Goal: Transaction & Acquisition: Book appointment/travel/reservation

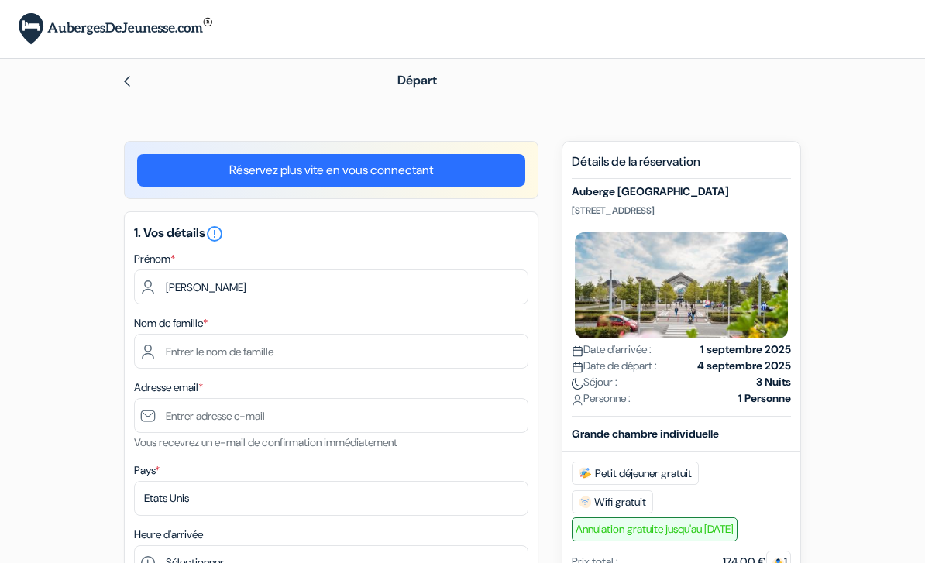
scroll to position [140, 0]
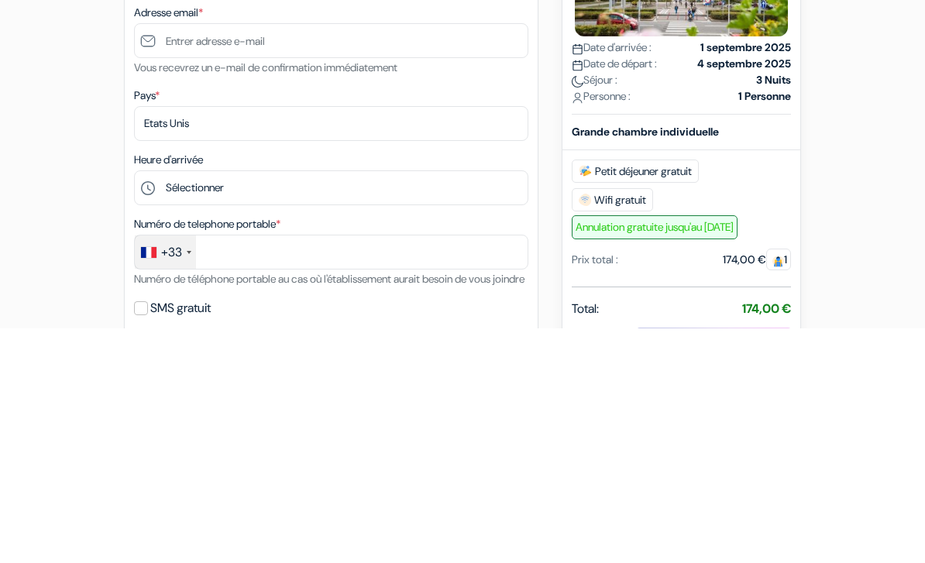
type input "Djoudi"
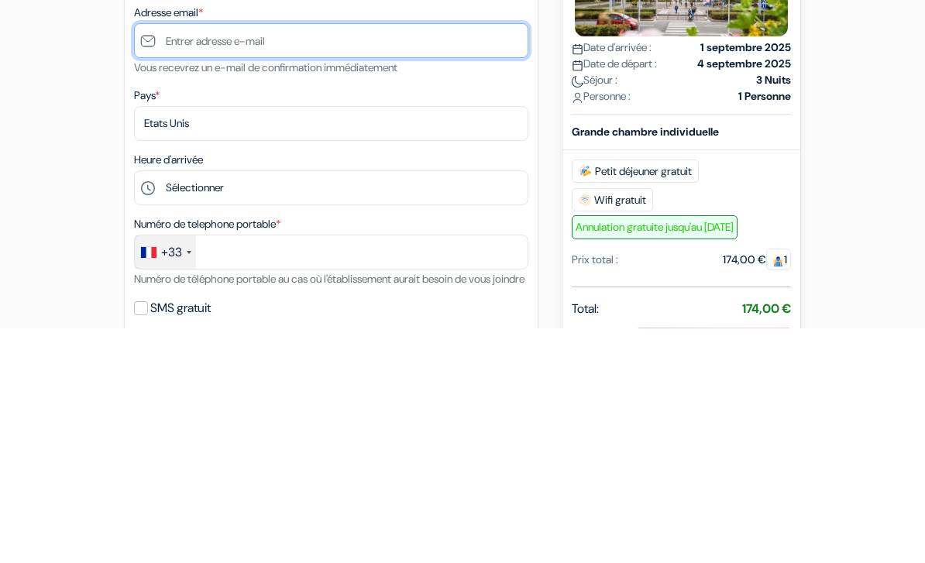
click at [420, 258] on input "text" at bounding box center [331, 275] width 394 height 35
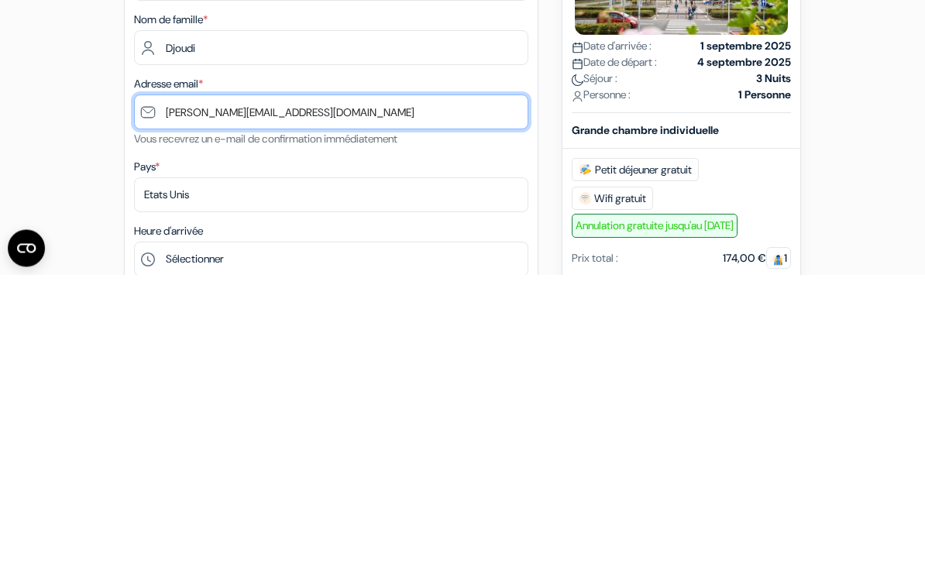
type input "[PERSON_NAME][EMAIL_ADDRESS][DOMAIN_NAME]"
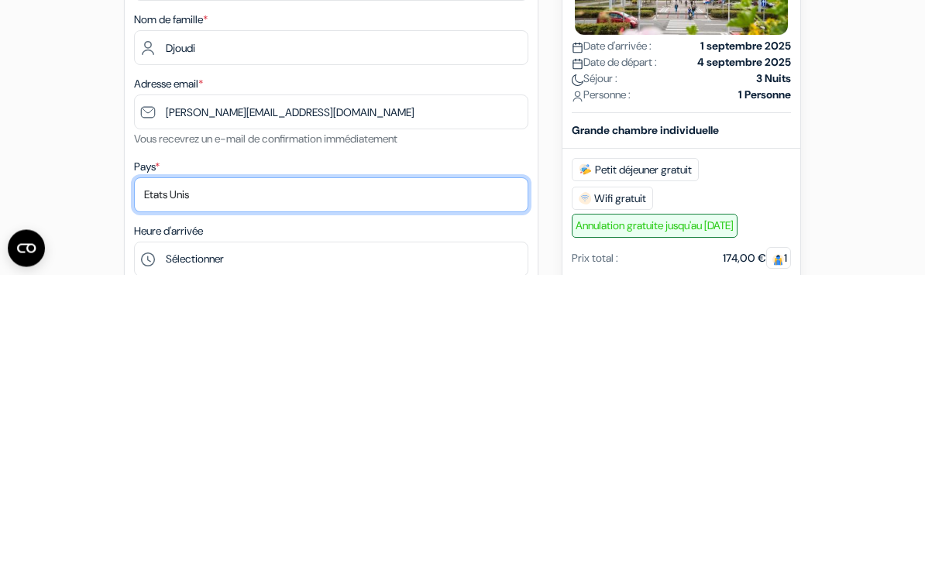
click at [160, 466] on select "Selectionner le pays Abkhazie [GEOGRAPHIC_DATA] [GEOGRAPHIC_DATA] Du [GEOGRAPHI…" at bounding box center [331, 483] width 394 height 35
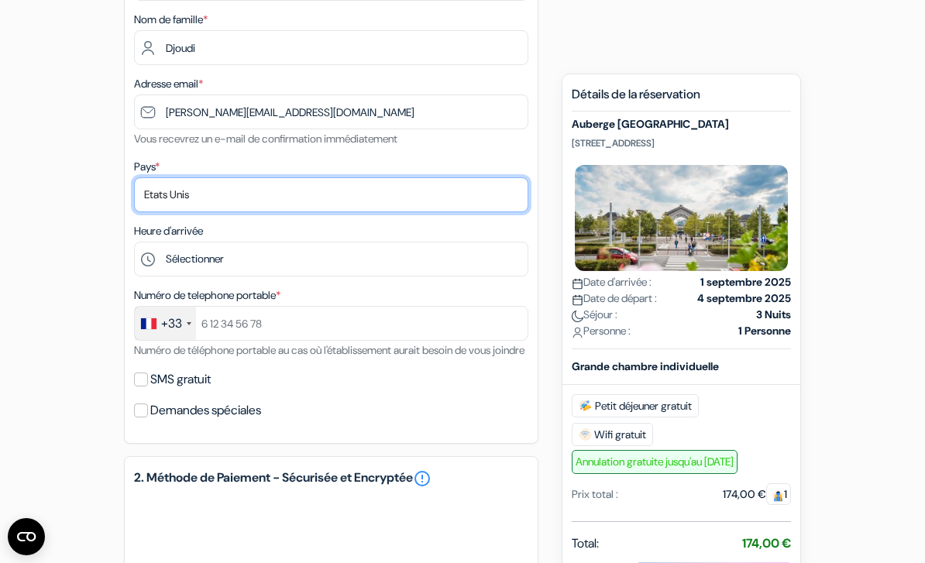
select select "67"
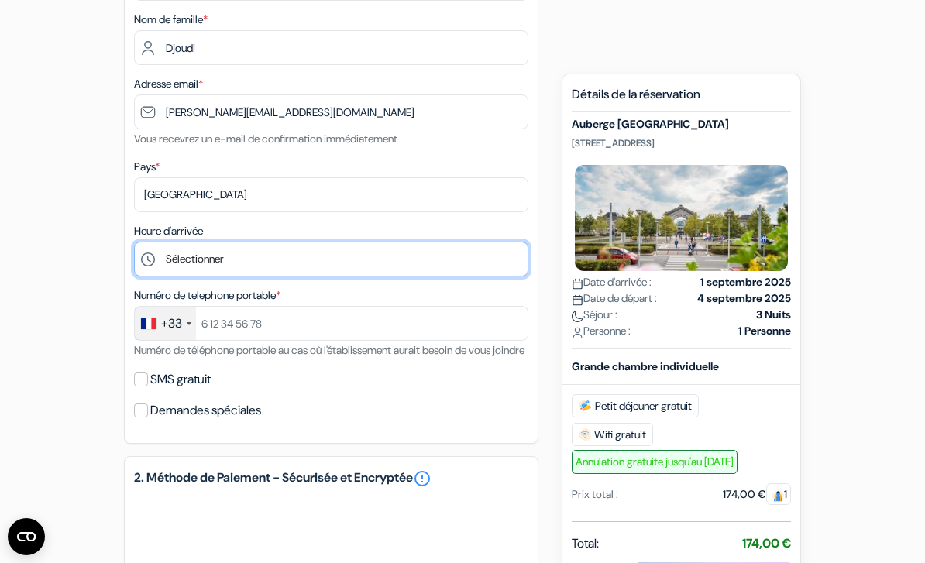
click at [404, 263] on select "Sélectionner 1:00 2:00 3:00 4:00 5:00 6:00 7:00 8:00 9:00 10:00 11:00 12:00 13:…" at bounding box center [331, 259] width 394 height 35
select select "17"
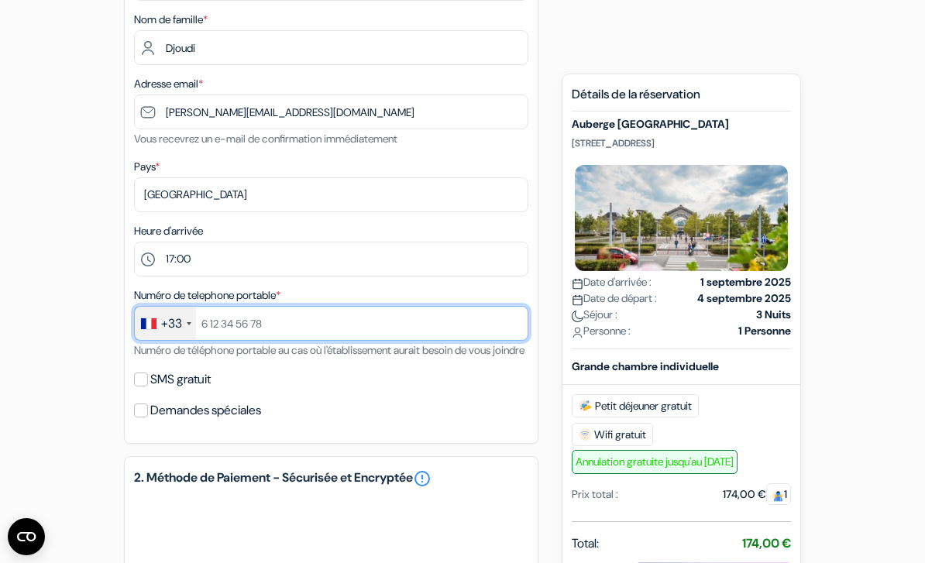
click at [370, 318] on input "text" at bounding box center [331, 323] width 394 height 35
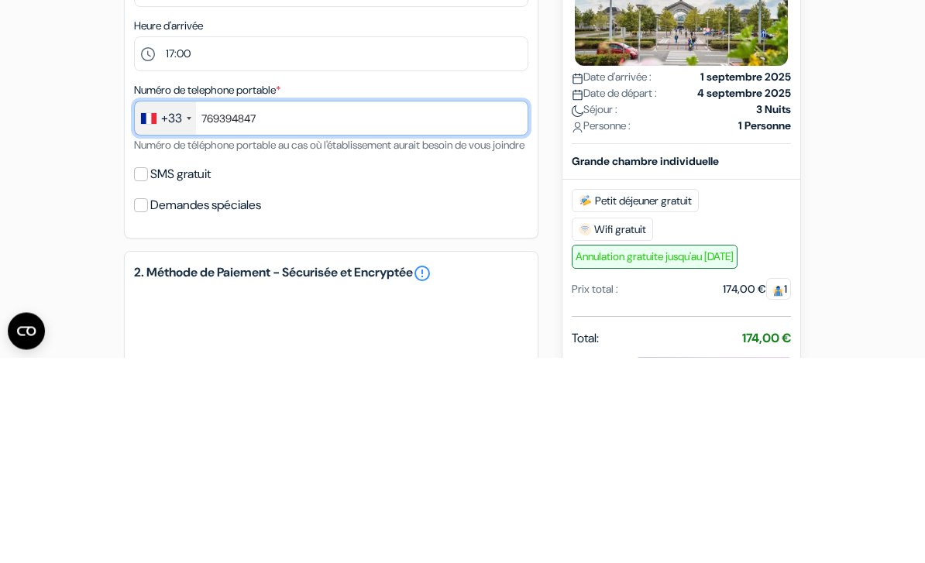
type input "769394847"
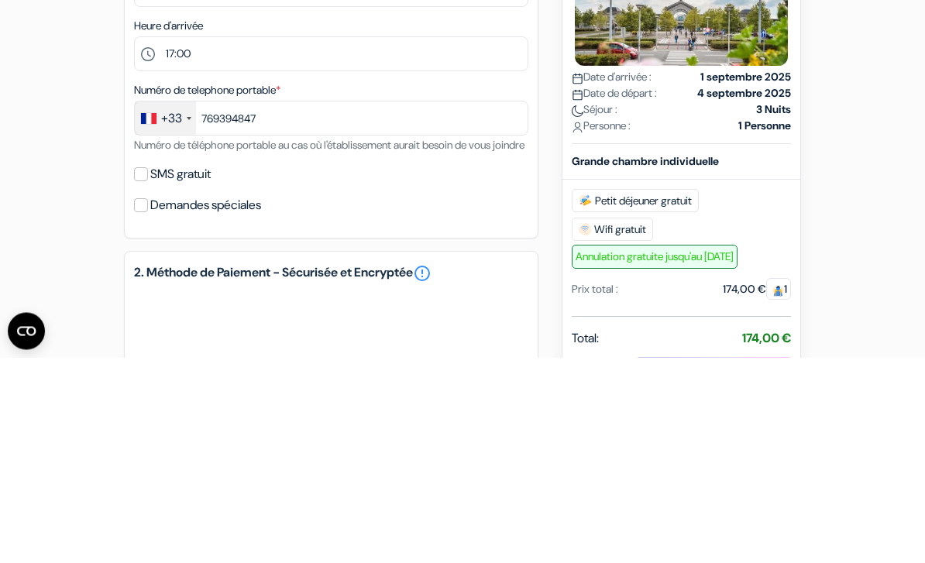
click at [146, 373] on input "SMS gratuit" at bounding box center [141, 380] width 14 height 14
checkbox input "true"
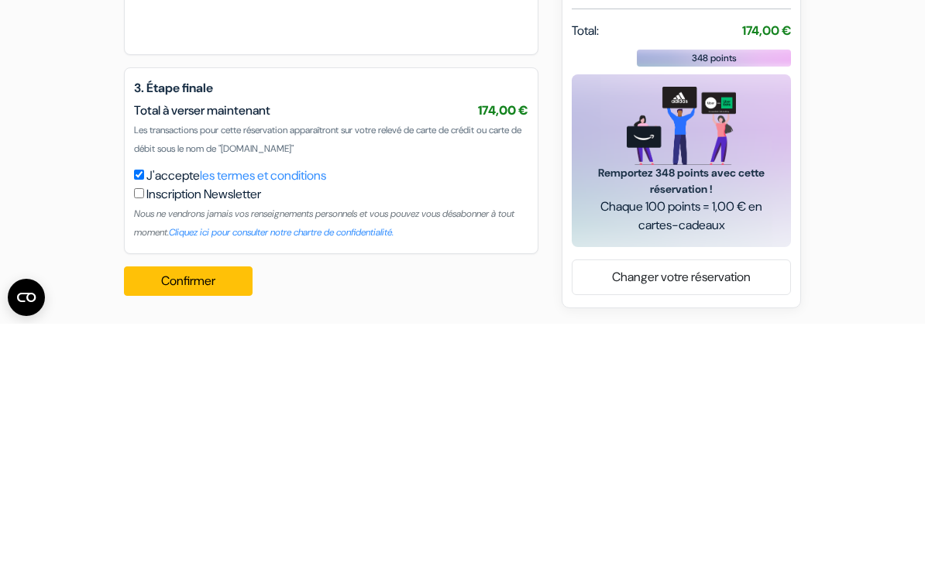
scroll to position [741, 0]
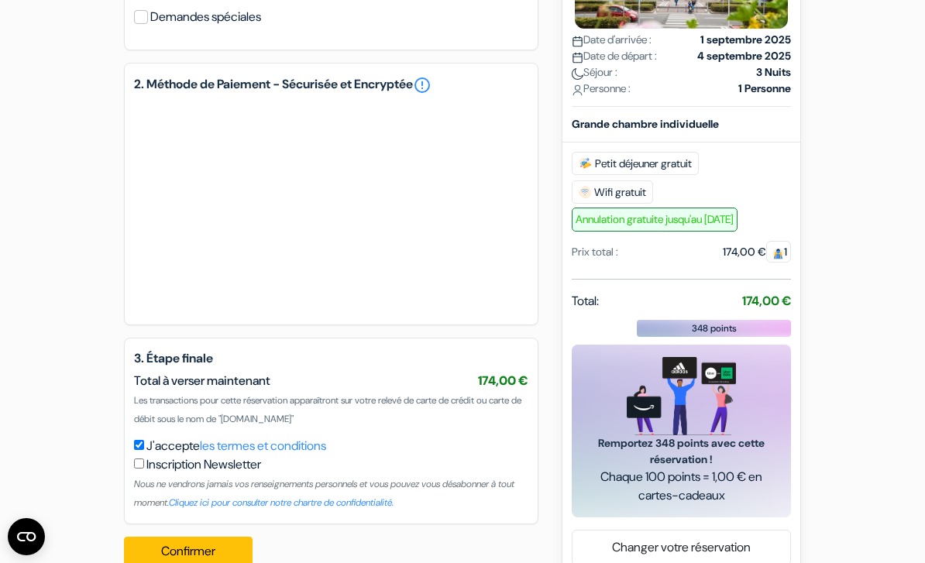
click at [198, 562] on button "Confirmer Loading..." at bounding box center [188, 551] width 129 height 29
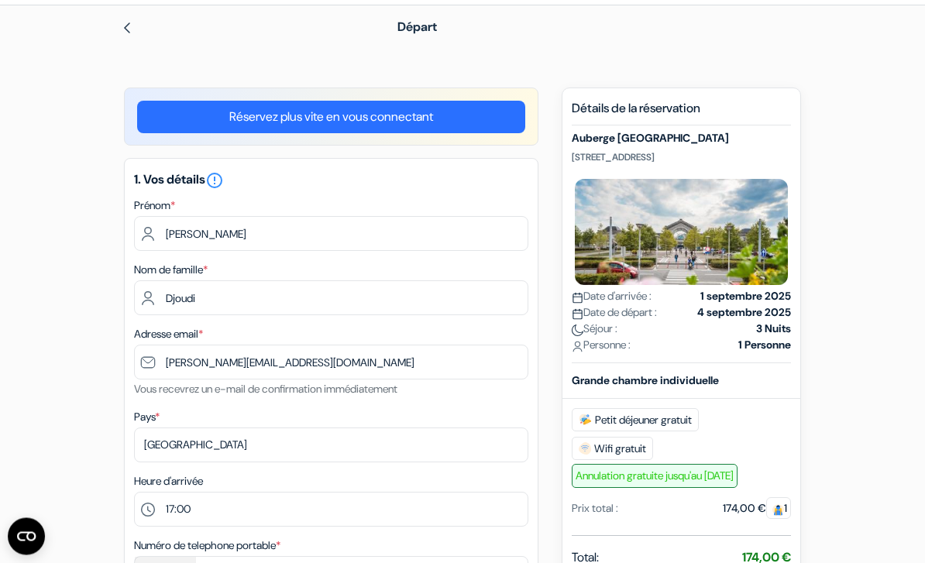
scroll to position [0, 0]
